Goal: Task Accomplishment & Management: Complete application form

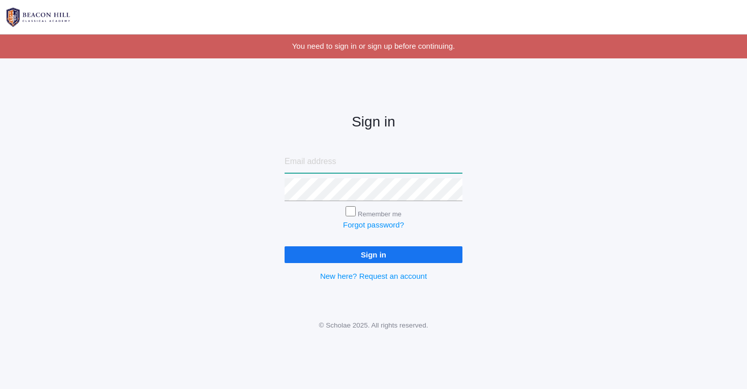
type input "[PERSON_NAME][EMAIL_ADDRESS][PERSON_NAME][PERSON_NAME][DOMAIN_NAME]"
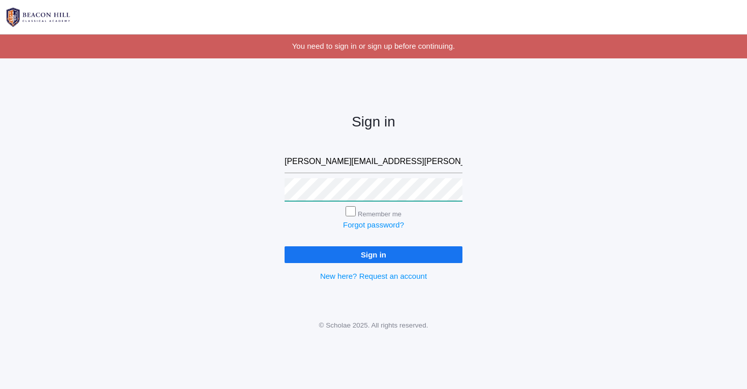
click at [374, 253] on input "Sign in" at bounding box center [374, 255] width 178 height 17
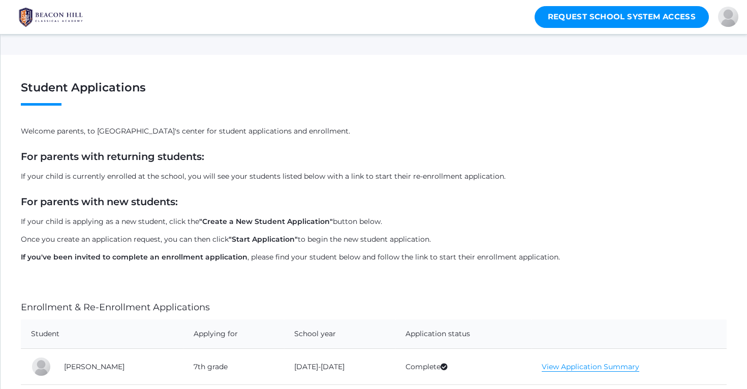
click at [40, 14] on img at bounding box center [51, 17] width 76 height 25
click at [28, 12] on img at bounding box center [51, 17] width 76 height 25
click at [63, 15] on img at bounding box center [51, 17] width 76 height 25
click at [732, 21] on div at bounding box center [728, 17] width 20 height 20
click at [725, 74] on link "Home" at bounding box center [705, 75] width 75 height 22
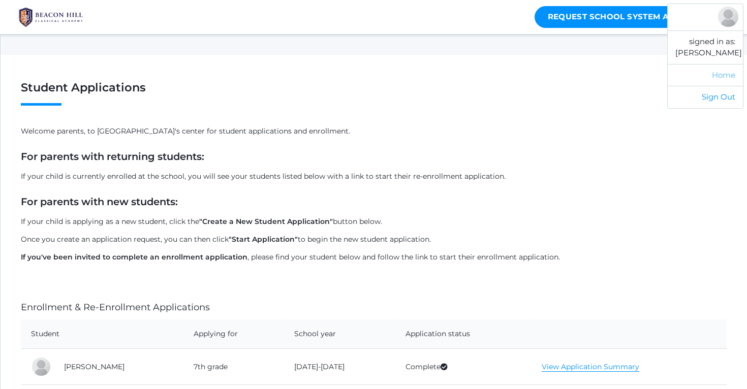
click at [728, 76] on link "Home" at bounding box center [705, 75] width 75 height 22
click at [727, 93] on link "Sign Out" at bounding box center [705, 97] width 75 height 22
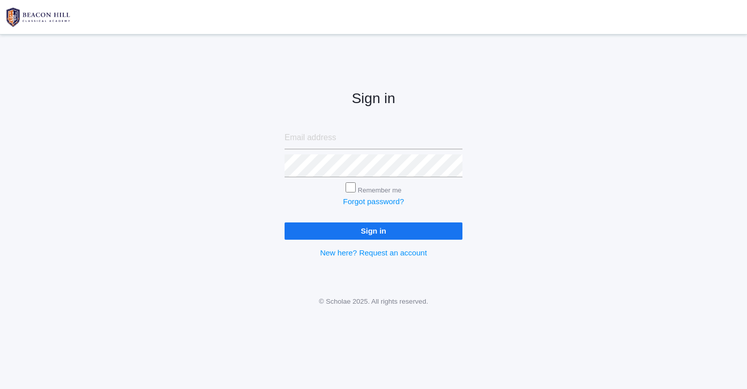
click at [611, 178] on div "Sign in Remember me Forgot password? Sign in New here? Request an account" at bounding box center [373, 165] width 747 height 237
click at [379, 145] on input "email" at bounding box center [374, 138] width 178 height 23
click at [337, 211] on form "Remember me Forgot password? Sign in" at bounding box center [374, 183] width 178 height 113
click at [350, 188] on input "Remember me" at bounding box center [351, 187] width 10 height 10
checkbox input "true"
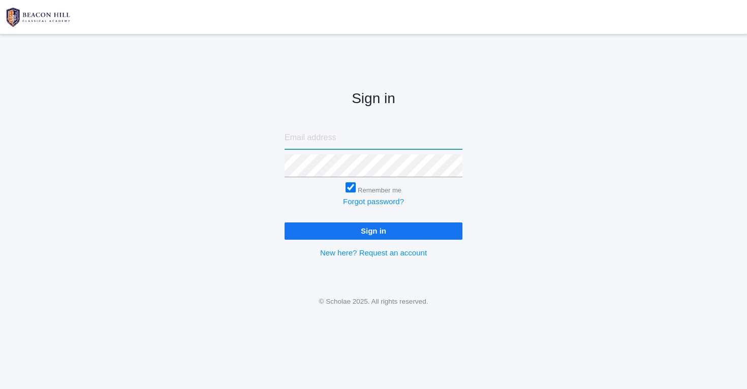
click at [343, 145] on input "email" at bounding box center [374, 138] width 178 height 23
type input "nicole.alece.henry@gmail.com"
click at [328, 229] on input "Sign in" at bounding box center [374, 231] width 178 height 17
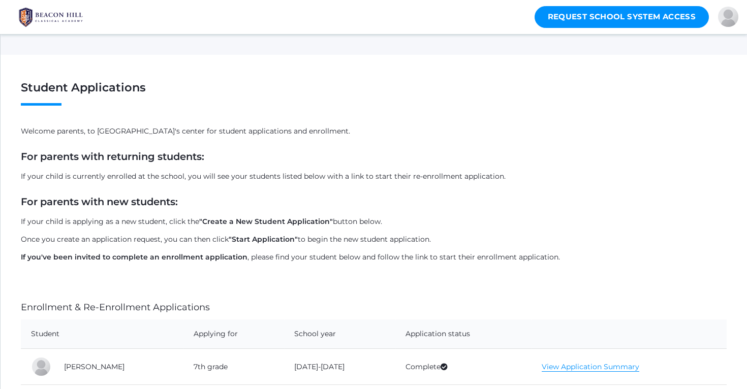
click at [95, 102] on h1 "Student Applications" at bounding box center [374, 93] width 706 height 24
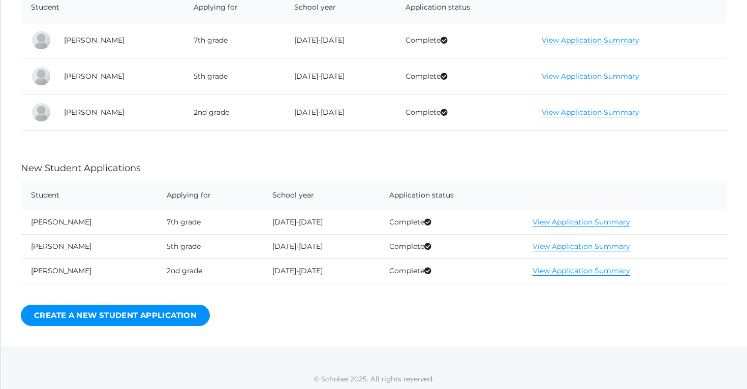
scroll to position [326, 0]
click at [571, 222] on link "View Application Summary" at bounding box center [582, 223] width 98 height 10
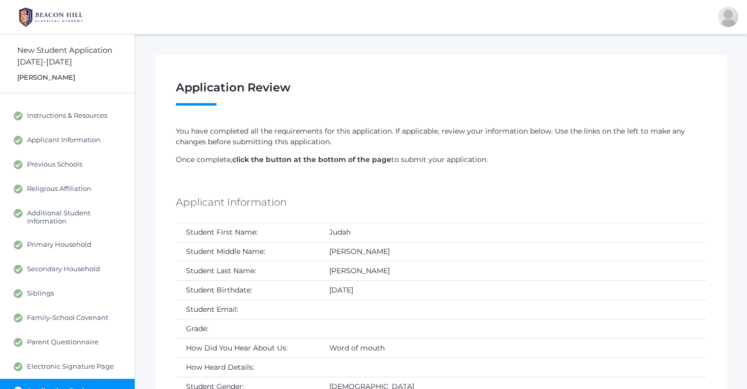
scroll to position [326, 0]
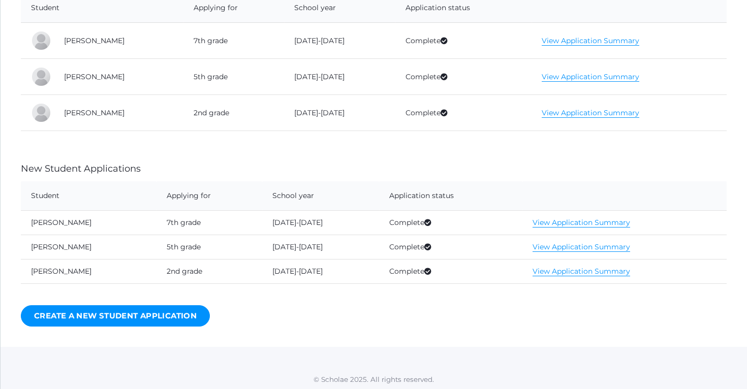
click at [536, 247] on link "View Application Summary" at bounding box center [582, 247] width 98 height 10
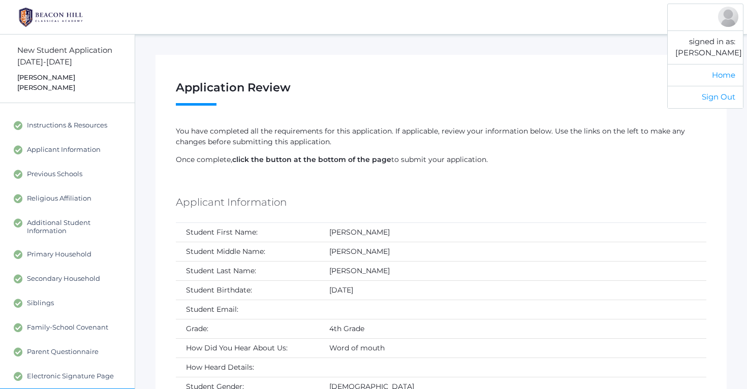
click at [721, 18] on div at bounding box center [728, 17] width 20 height 20
click at [726, 73] on link "Home" at bounding box center [705, 75] width 75 height 22
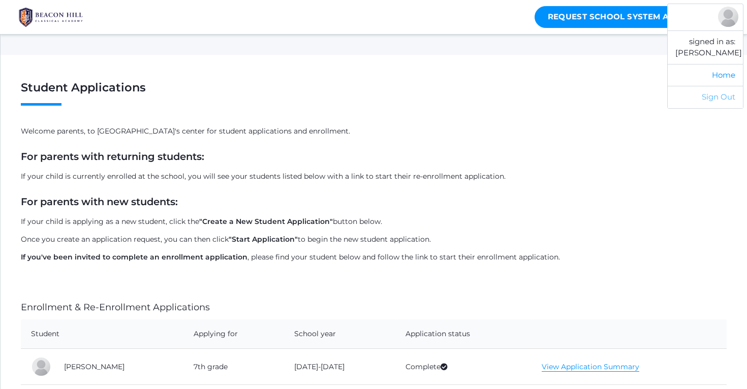
click at [714, 98] on link "Sign Out" at bounding box center [705, 97] width 75 height 22
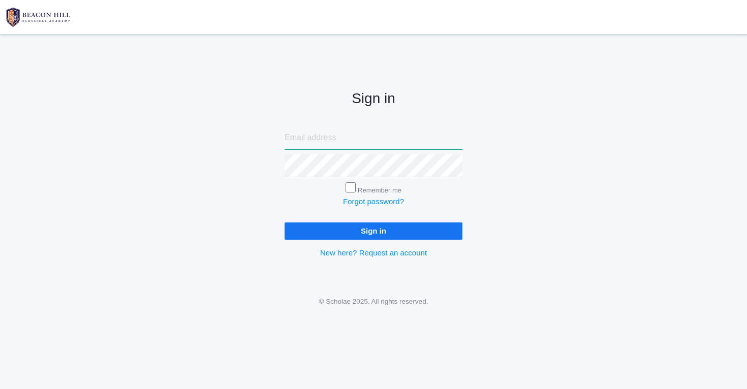
type input "nicole.alece.henry@gmail.com"
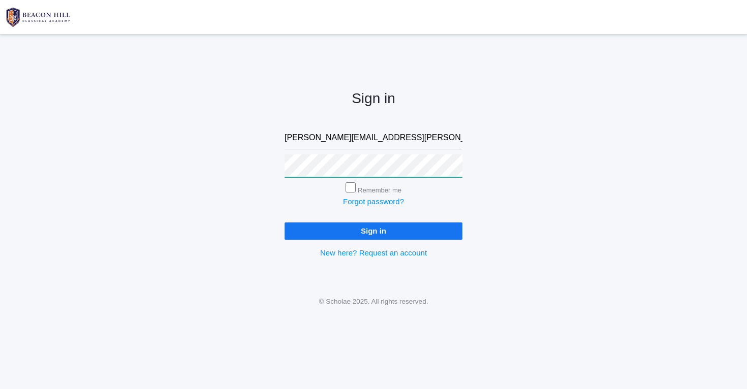
click at [374, 229] on input "Sign in" at bounding box center [374, 231] width 178 height 17
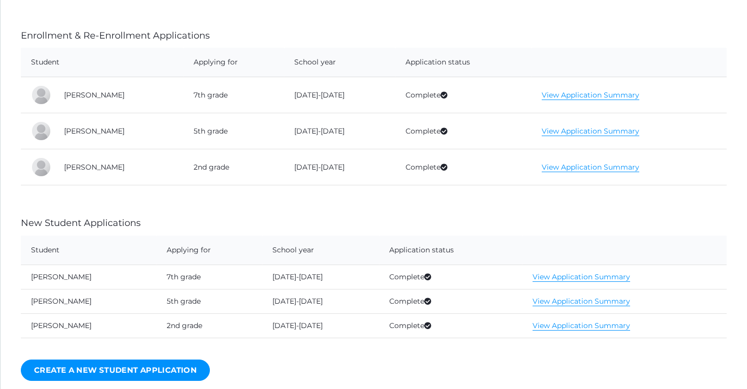
scroll to position [268, 0]
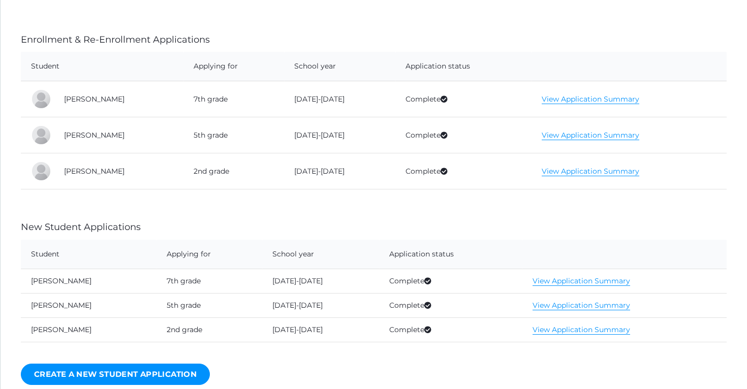
click at [608, 97] on link "View Application Summary" at bounding box center [591, 100] width 98 height 10
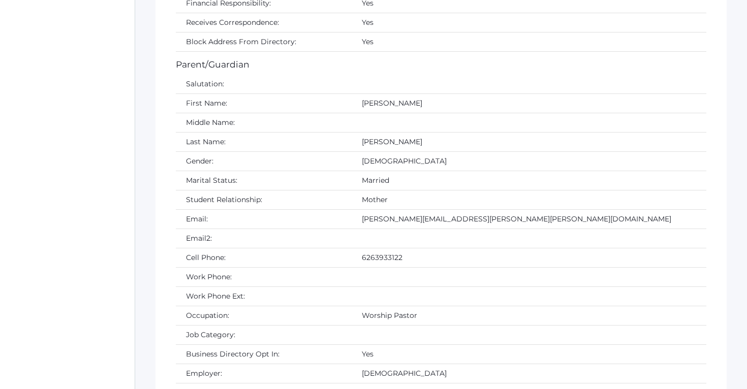
scroll to position [1645, 0]
